Goal: Task Accomplishment & Management: Use online tool/utility

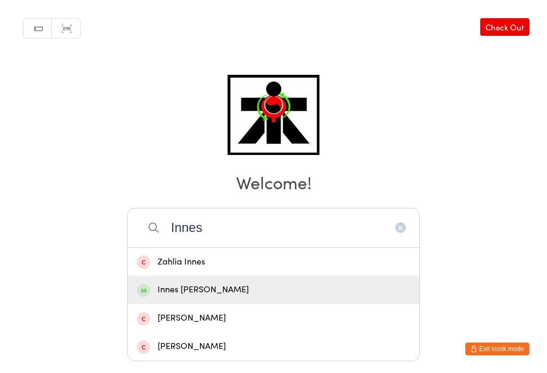
type input "Innes"
click at [200, 283] on div "Innes Ibbitson" at bounding box center [274, 290] width 274 height 14
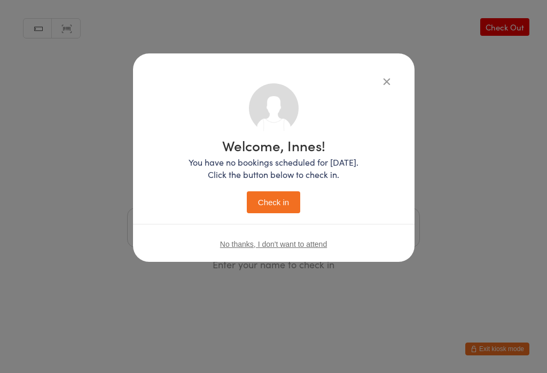
click at [277, 199] on button "Check in" at bounding box center [273, 202] width 53 height 22
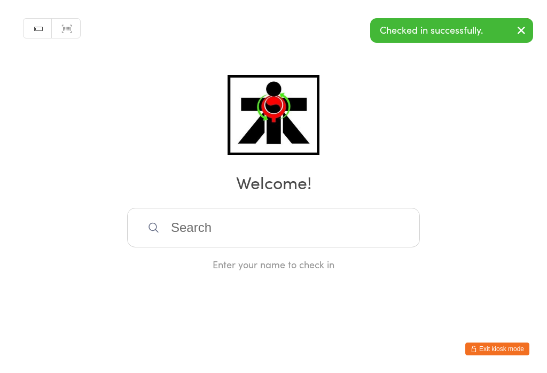
click at [328, 233] on input "search" at bounding box center [273, 228] width 293 height 40
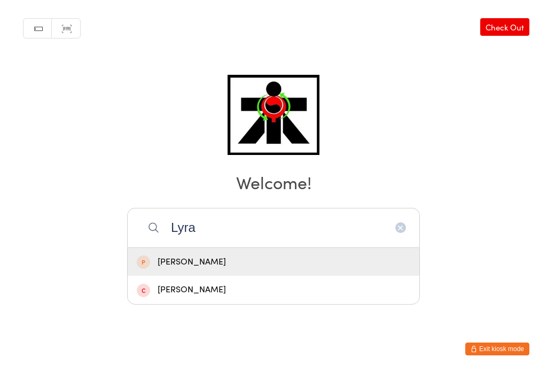
click at [407, 208] on input "Lyra" at bounding box center [273, 228] width 293 height 40
click at [499, 75] on html "You have now entered Kiosk Mode. Members will be able to check themselves in us…" at bounding box center [273, 186] width 547 height 373
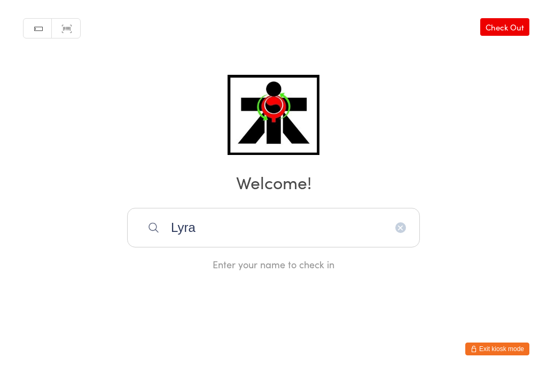
click at [396, 248] on input "Lyra" at bounding box center [273, 228] width 293 height 40
type input "L"
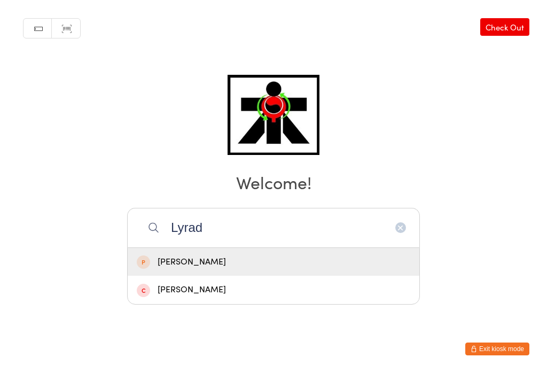
type input "Lyrad"
click at [222, 255] on div "Lyrad Green" at bounding box center [274, 262] width 274 height 14
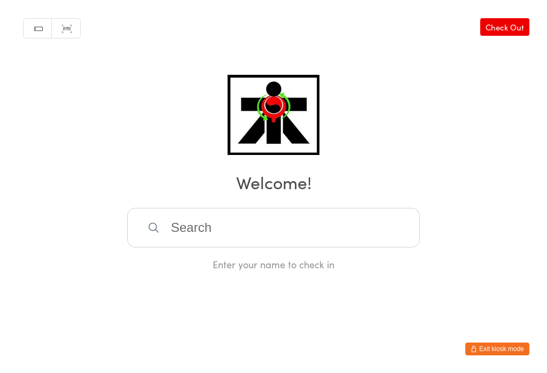
scroll to position [0, 0]
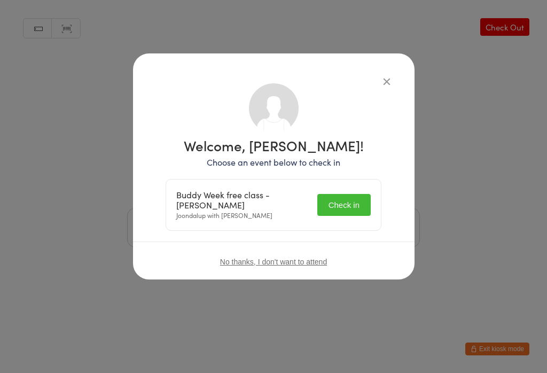
click at [351, 203] on button "Check in" at bounding box center [344, 205] width 53 height 22
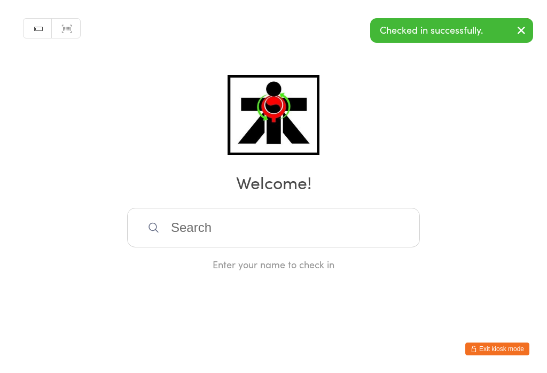
click at [294, 236] on input "search" at bounding box center [273, 228] width 293 height 40
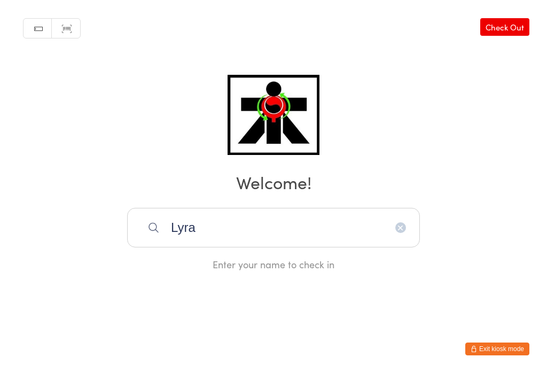
type input "Lyrad"
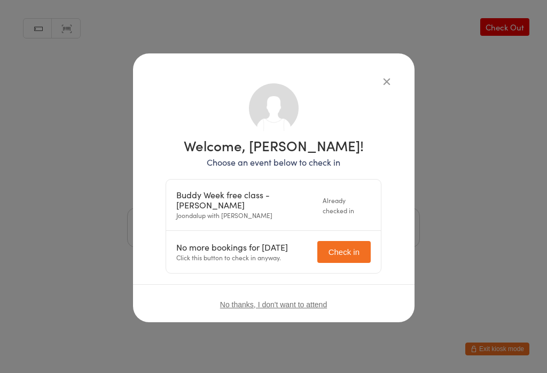
scroll to position [0, 0]
click at [390, 83] on button "button" at bounding box center [387, 81] width 13 height 13
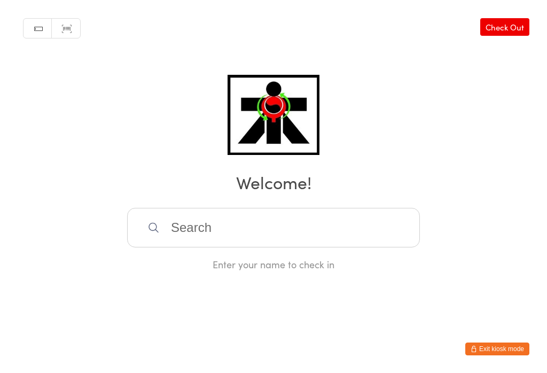
click at [232, 244] on input "search" at bounding box center [273, 228] width 293 height 40
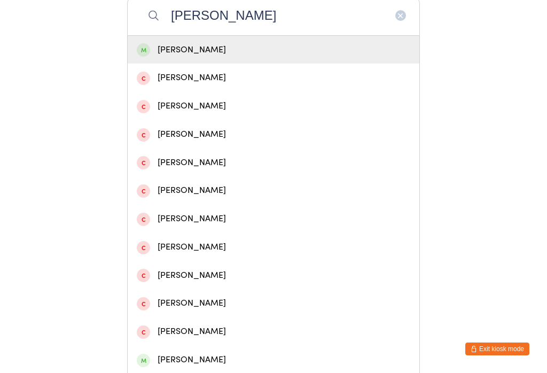
type input "Luke bre"
click at [224, 57] on div "Luke Brennan" at bounding box center [274, 50] width 274 height 14
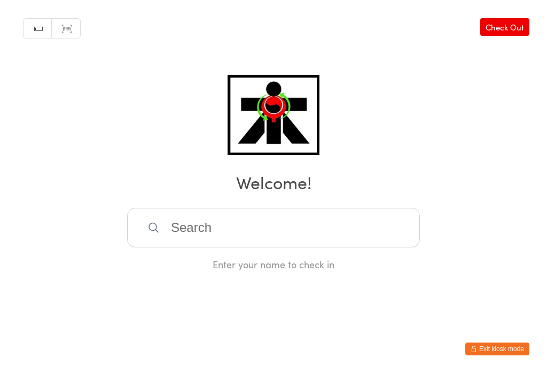
scroll to position [0, 0]
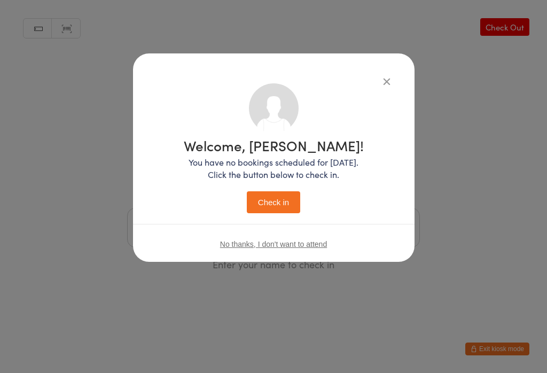
click at [282, 182] on div "Welcome, Luke! You have no bookings scheduled for today. Click the button below…" at bounding box center [274, 175] width 180 height 75
click at [300, 225] on div "Welcome, Luke! You have no bookings scheduled for today. Click the button below…" at bounding box center [274, 173] width 239 height 181
click at [308, 213] on div "Welcome, Luke! You have no bookings scheduled for today. Click the button below…" at bounding box center [274, 175] width 180 height 75
click at [280, 195] on button "Check in" at bounding box center [273, 202] width 53 height 22
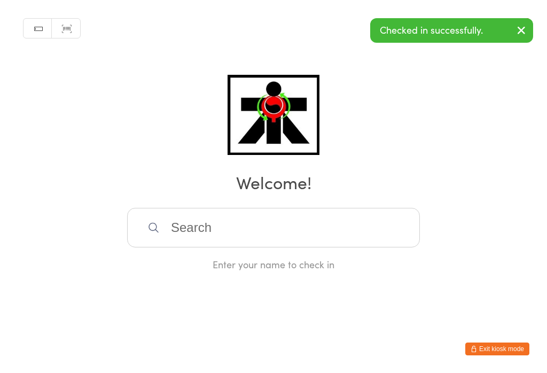
click at [234, 212] on input "search" at bounding box center [273, 228] width 293 height 40
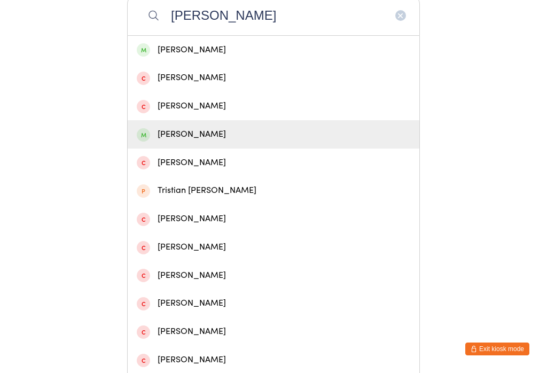
type input "Tristan"
click at [180, 142] on div "Tristan Oesterwinter" at bounding box center [274, 134] width 274 height 14
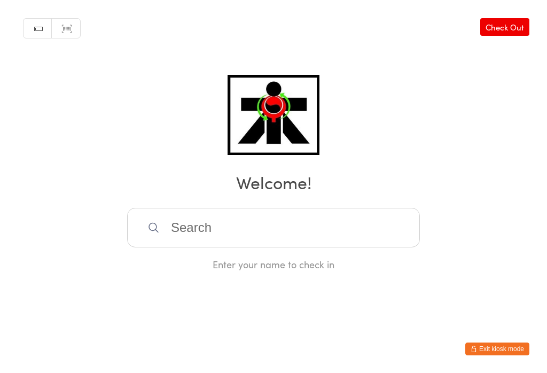
scroll to position [0, 0]
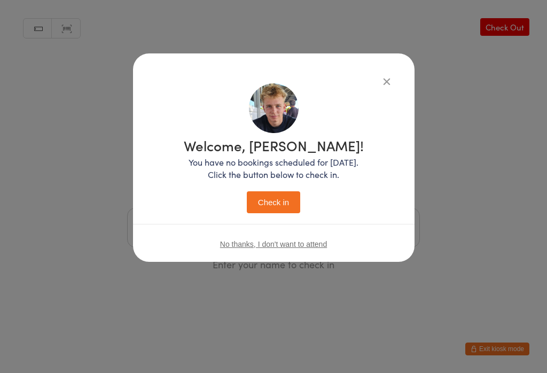
click at [277, 201] on button "Check in" at bounding box center [273, 202] width 53 height 22
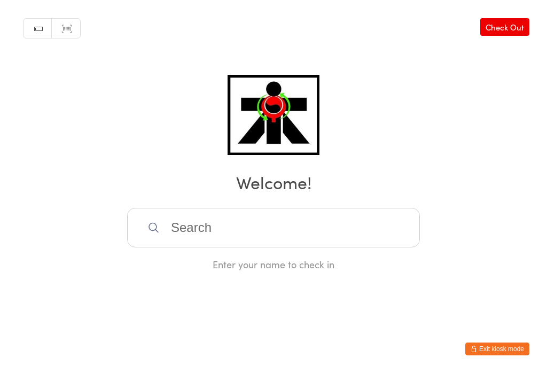
click at [192, 248] on input "search" at bounding box center [273, 228] width 293 height 40
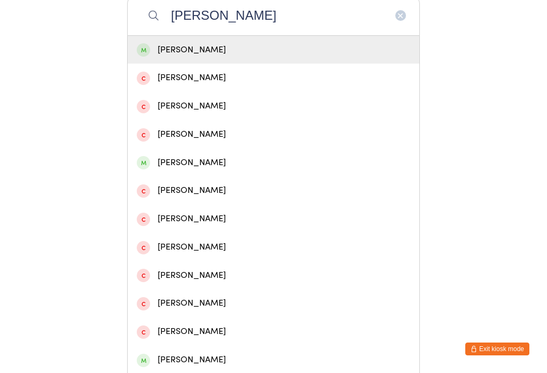
type input "Harris"
click at [194, 57] on div "Tom Harris" at bounding box center [274, 50] width 274 height 14
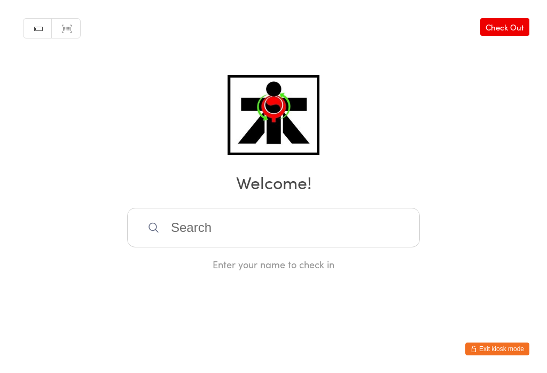
scroll to position [0, 0]
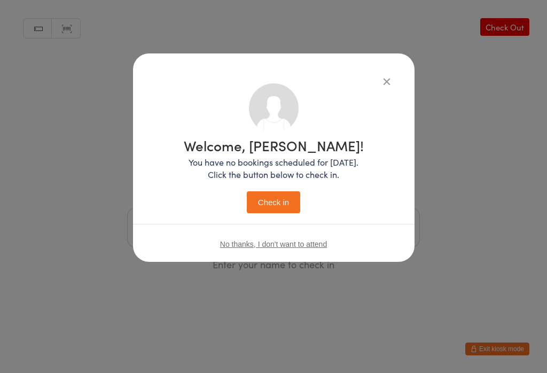
click at [364, 311] on div "Welcome, Tom! You have no bookings scheduled for today. Click the button below …" at bounding box center [273, 186] width 547 height 373
click at [264, 213] on input "search" at bounding box center [273, 228] width 293 height 40
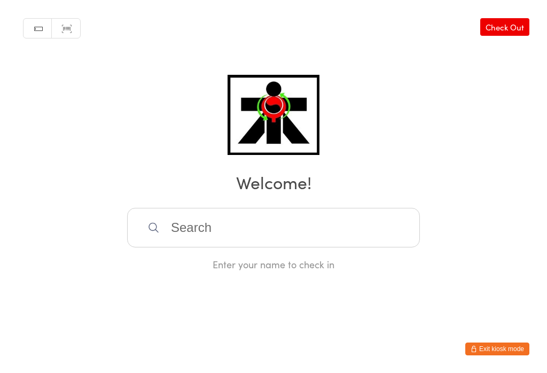
scroll to position [212, 0]
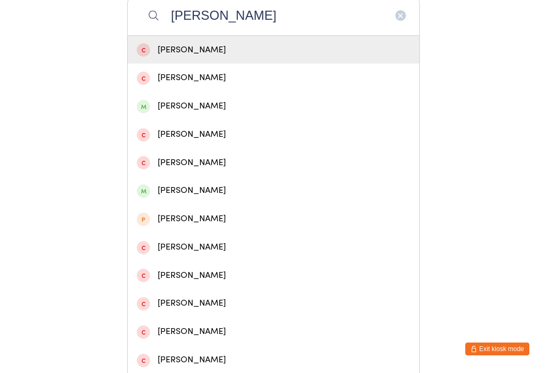
type input "[PERSON_NAME]"
click at [476, 343] on button "Exit kiosk mode" at bounding box center [498, 349] width 64 height 13
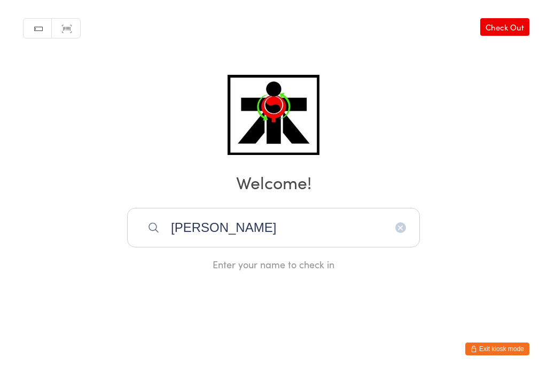
scroll to position [0, 0]
click at [203, 234] on input "search" at bounding box center [273, 228] width 293 height 40
type input "Meliss"
click at [241, 242] on input "search" at bounding box center [273, 228] width 293 height 40
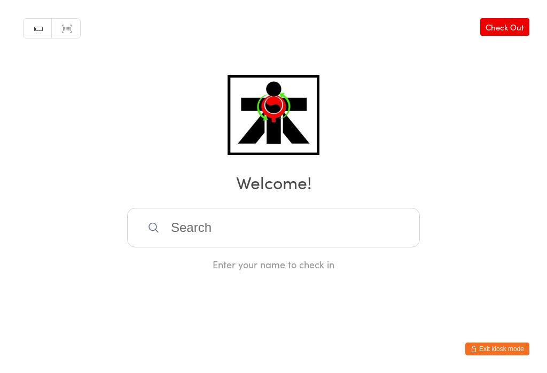
scroll to position [212, 0]
type input "[PERSON_NAME]"
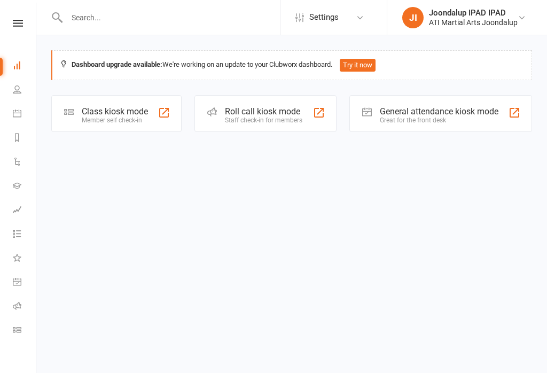
click at [406, 107] on div "General attendance kiosk mode" at bounding box center [439, 111] width 119 height 10
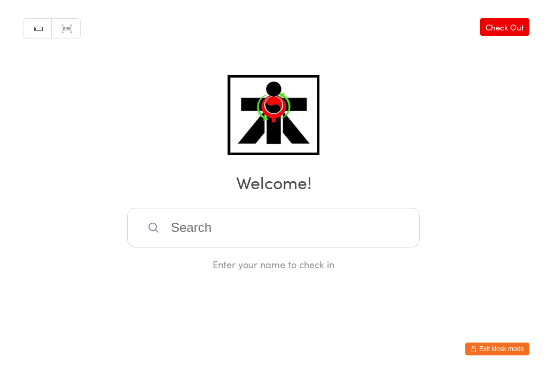
click at [232, 248] on input "search" at bounding box center [273, 228] width 293 height 40
type input "[PERSON_NAME]"
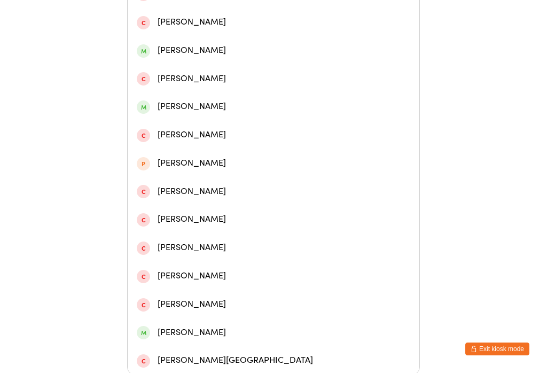
scroll to position [309, 0]
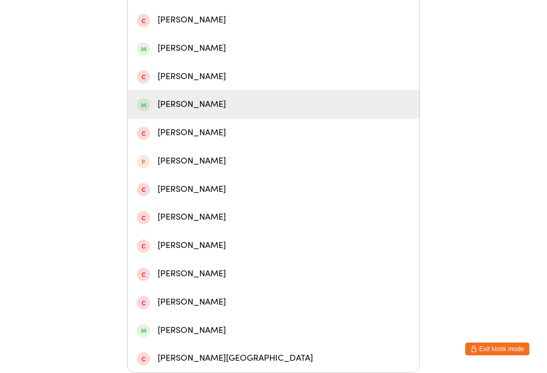
click at [198, 111] on div "[PERSON_NAME]" at bounding box center [274, 104] width 292 height 28
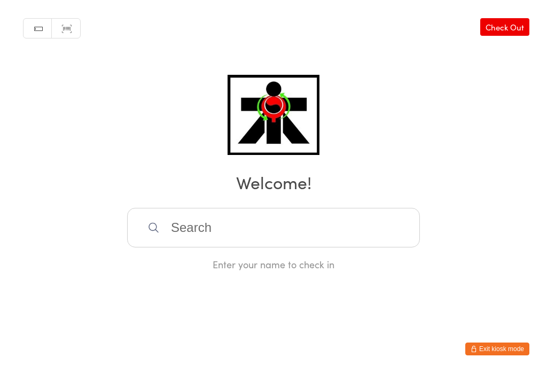
scroll to position [0, 0]
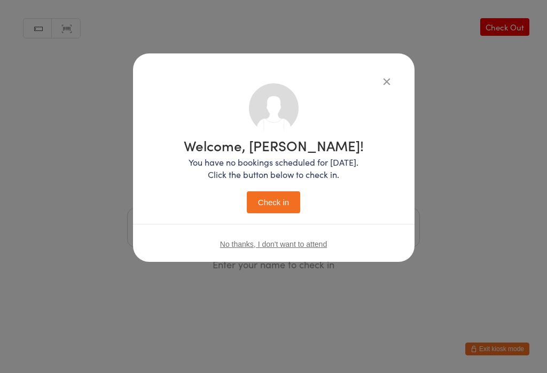
click at [274, 235] on div "No thanks, I don't want to attend" at bounding box center [274, 244] width 282 height 40
click at [280, 205] on button "Check in" at bounding box center [273, 202] width 53 height 22
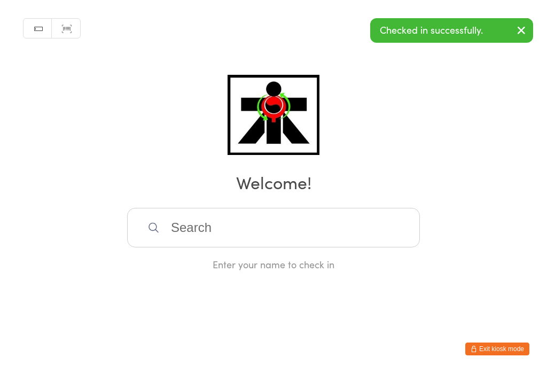
click at [262, 238] on input "search" at bounding box center [273, 228] width 293 height 40
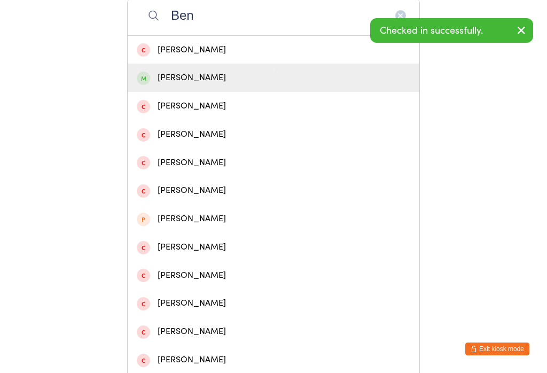
type input "Ben"
click at [189, 92] on div "[PERSON_NAME]" at bounding box center [274, 78] width 292 height 28
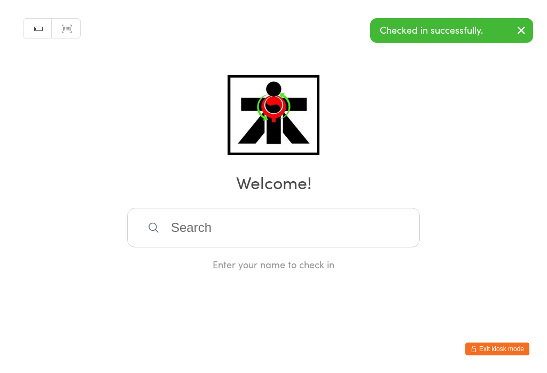
scroll to position [0, 0]
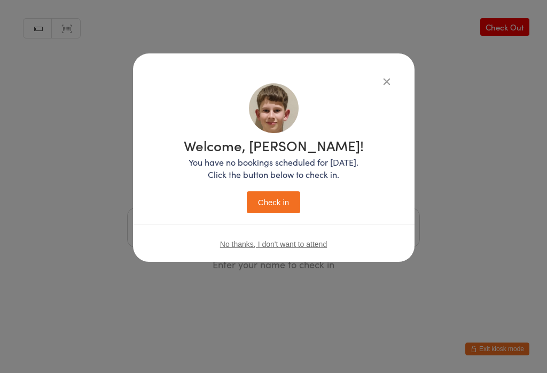
click at [262, 213] on button "Check in" at bounding box center [273, 202] width 53 height 22
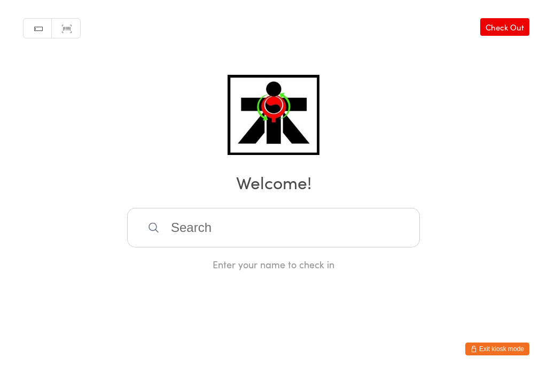
click at [203, 246] on input "search" at bounding box center [273, 228] width 293 height 40
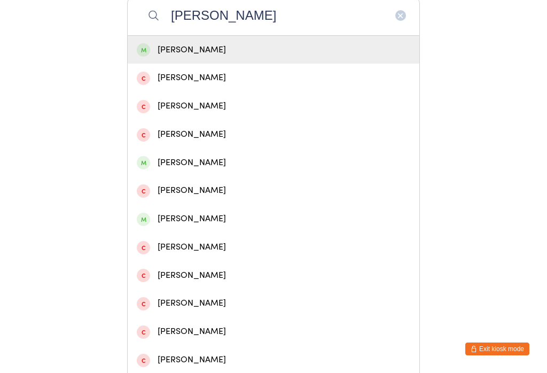
type input "[PERSON_NAME]"
click at [157, 56] on div "[PERSON_NAME]" at bounding box center [274, 50] width 274 height 14
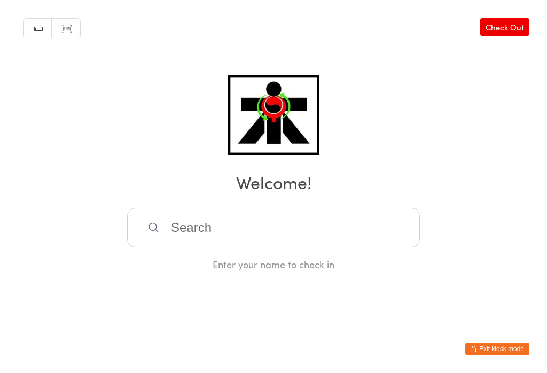
scroll to position [0, 0]
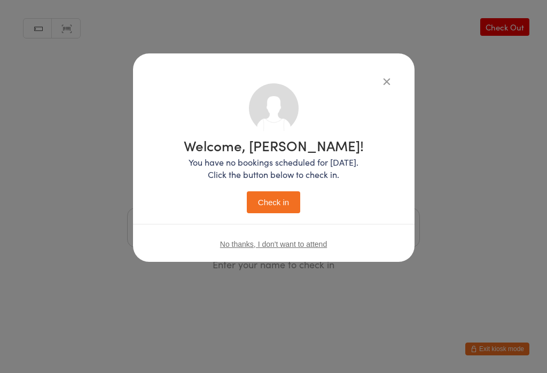
click at [266, 200] on button "Check in" at bounding box center [273, 202] width 53 height 22
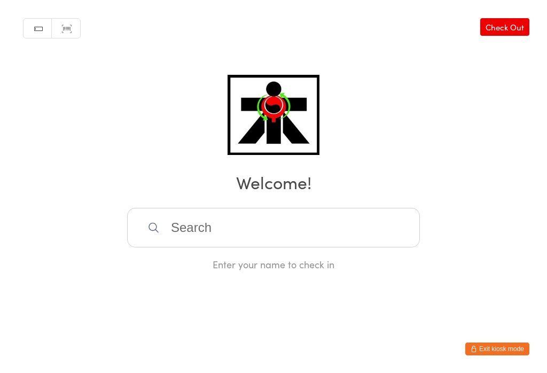
click at [211, 234] on input "search" at bounding box center [273, 228] width 293 height 40
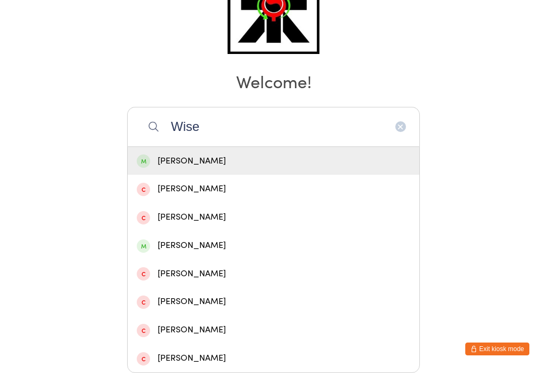
type input "Wise"
click at [250, 154] on div "[PERSON_NAME]" at bounding box center [274, 161] width 274 height 14
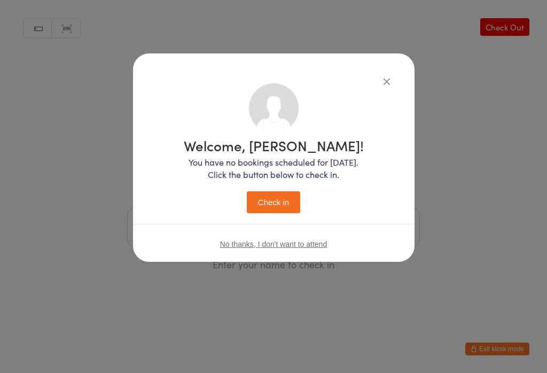
scroll to position [0, 0]
click at [274, 205] on button "Check in" at bounding box center [273, 202] width 53 height 22
